Goal: Information Seeking & Learning: Learn about a topic

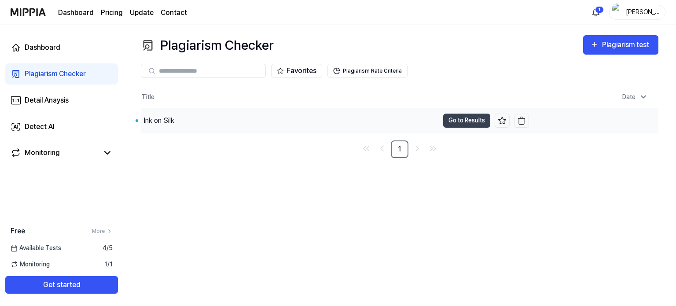
click at [297, 130] on div "Ink on Silk" at bounding box center [290, 120] width 298 height 25
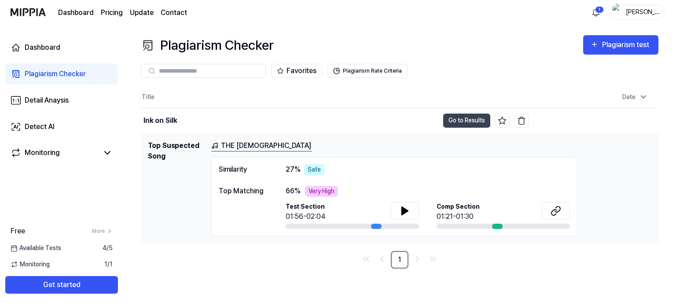
click at [246, 144] on link "THE [DEMOGRAPHIC_DATA]" at bounding box center [261, 145] width 101 height 11
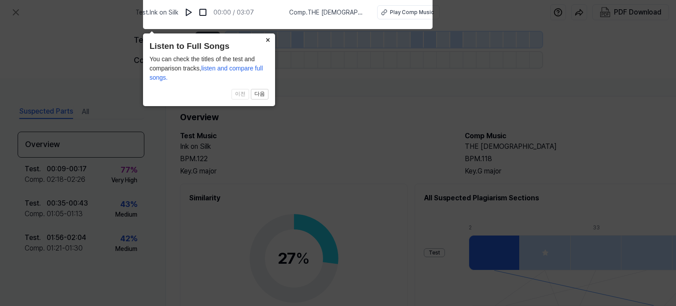
click at [268, 40] on button "×" at bounding box center [268, 39] width 14 height 12
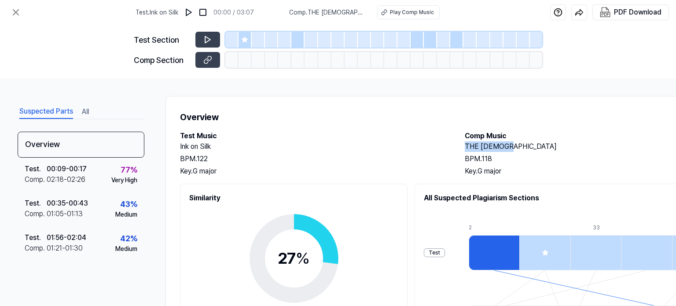
copy h2 "THE [DEMOGRAPHIC_DATA]"
drag, startPoint x: 514, startPoint y: 144, endPoint x: 461, endPoint y: 147, distance: 52.9
click at [461, 147] on div "Test Music Ink on Silk BPM. 122 Key. G major Comp Music THE PROPHET BPM. 118 Ke…" at bounding box center [456, 154] width 552 height 46
click at [511, 141] on h2 "THE [DEMOGRAPHIC_DATA]" at bounding box center [598, 146] width 267 height 11
drag, startPoint x: 518, startPoint y: 147, endPoint x: 455, endPoint y: 131, distance: 64.1
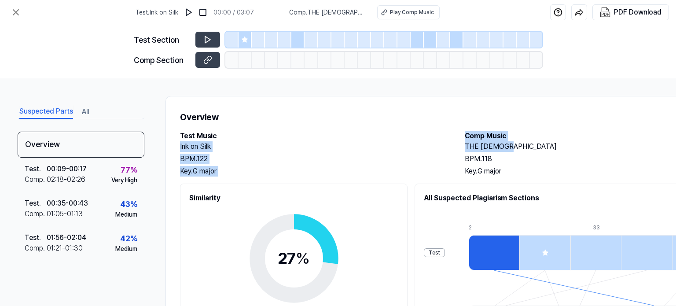
click at [455, 131] on div "Test Music Ink on Silk BPM. 122 Key. G major Comp Music THE PROPHET BPM. 118 Ke…" at bounding box center [456, 154] width 552 height 46
copy div "Ink on Silk BPM. 122 Key. G major Comp Music THE [DEMOGRAPHIC_DATA]"
click at [204, 40] on icon at bounding box center [207, 39] width 9 height 9
click at [195, 12] on button at bounding box center [189, 12] width 14 height 14
click at [193, 12] on img at bounding box center [188, 12] width 9 height 9
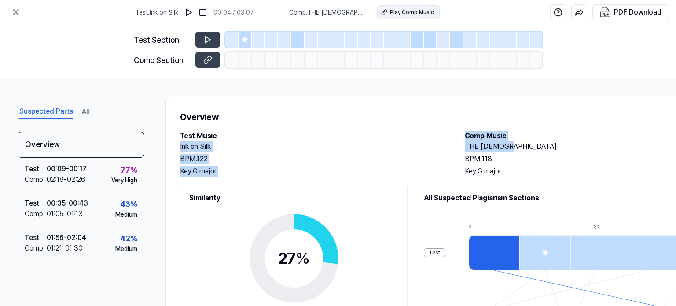
click at [391, 13] on div "Play Comp Music" at bounding box center [412, 12] width 44 height 8
